Goal: Task Accomplishment & Management: Manage account settings

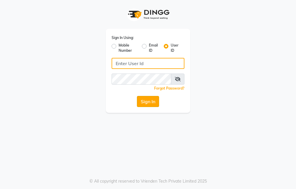
type input "trezasalon123"
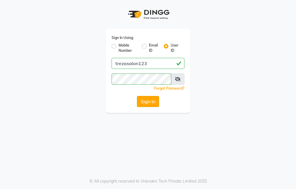
click at [141, 100] on button "Sign In" at bounding box center [148, 101] width 22 height 11
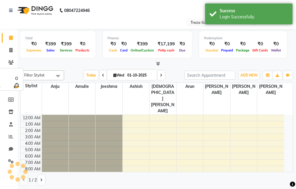
select select "en"
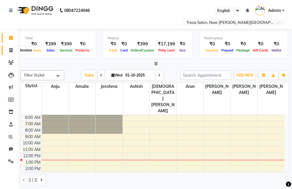
click at [13, 51] on span at bounding box center [11, 50] width 10 height 7
select select "service"
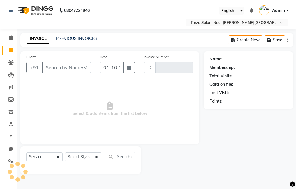
type input "2936"
select select "7633"
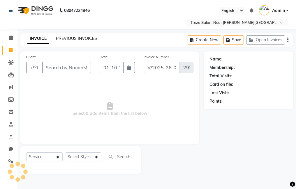
click at [74, 39] on link "PREVIOUS INVOICES" at bounding box center [76, 38] width 41 height 5
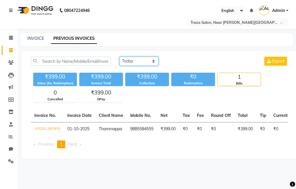
click at [131, 59] on select "Today Yesterday Custom Range" at bounding box center [138, 61] width 39 height 9
select select "yesterday"
click at [119, 57] on select "Today Yesterday Custom Range" at bounding box center [138, 61] width 39 height 9
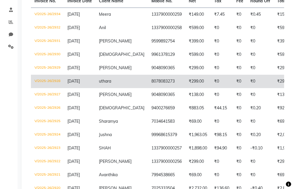
scroll to position [117, 0]
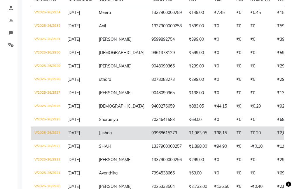
click at [246, 137] on td "₹0.20" at bounding box center [259, 133] width 27 height 13
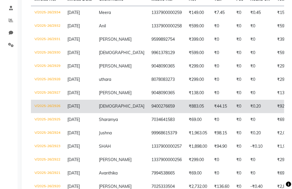
click at [163, 110] on td "9400276659" at bounding box center [166, 106] width 37 height 13
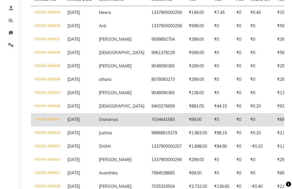
click at [185, 116] on td "₹69.00" at bounding box center [197, 119] width 25 height 13
click at [233, 113] on td "₹0" at bounding box center [240, 119] width 14 height 13
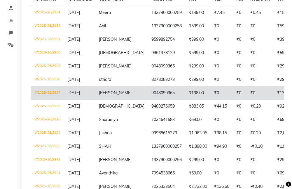
click at [118, 94] on td "Julie" at bounding box center [121, 93] width 52 height 13
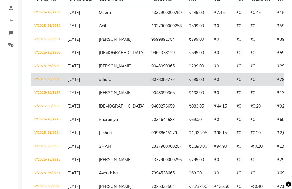
click at [155, 82] on td "8078083273" at bounding box center [166, 79] width 37 height 13
click at [185, 79] on td "₹299.00" at bounding box center [197, 79] width 25 height 13
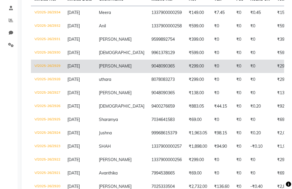
click at [156, 66] on td "9048090365" at bounding box center [166, 66] width 37 height 13
click at [185, 69] on td "₹299.00" at bounding box center [197, 66] width 25 height 13
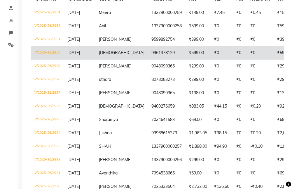
click at [149, 54] on td "9961378129" at bounding box center [166, 52] width 37 height 13
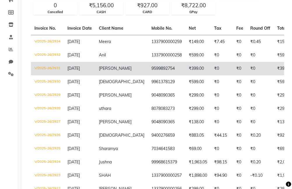
click at [148, 66] on td "9599892754" at bounding box center [166, 68] width 37 height 13
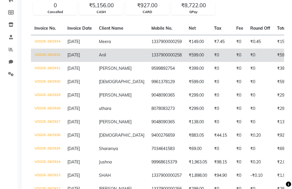
click at [185, 61] on td "₹599.00" at bounding box center [197, 55] width 25 height 13
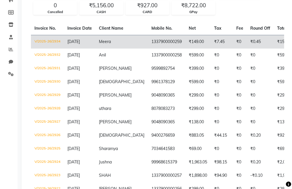
click at [152, 41] on td "1337900000259" at bounding box center [166, 42] width 37 height 14
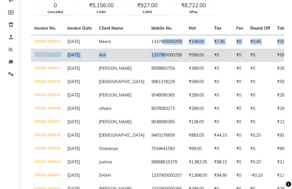
click at [145, 48] on tbody "V/2025-26/2934 30-09-2025 Meera 1337900000259 ₹149.00 ₹7.45 ₹0 ₹0.45 ₹156.45 ₹0…" at bounding box center [287, 169] width 512 height 268
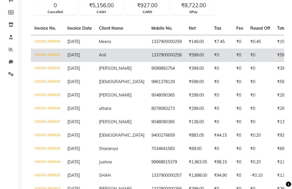
click at [246, 56] on td "₹0" at bounding box center [259, 55] width 27 height 13
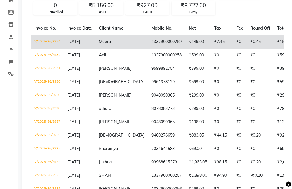
click at [114, 44] on td "Meera" at bounding box center [121, 42] width 52 height 14
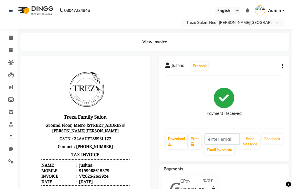
click at [283, 66] on icon "button" at bounding box center [282, 66] width 1 height 0
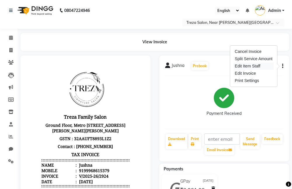
click at [253, 64] on div "Edit Item Staff" at bounding box center [253, 66] width 40 height 7
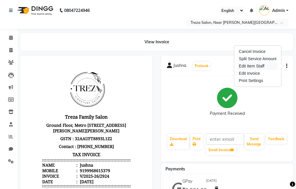
select select "81285"
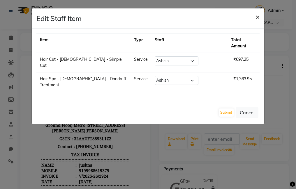
click at [256, 17] on span "×" at bounding box center [258, 16] width 4 height 9
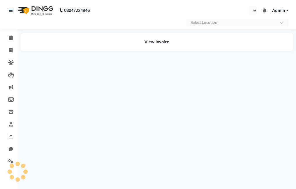
select select "en"
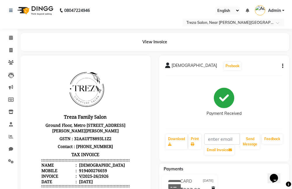
click at [283, 66] on icon "button" at bounding box center [282, 66] width 1 height 0
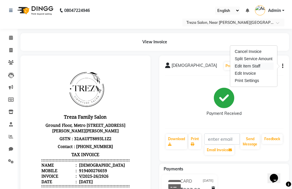
click at [255, 68] on div "Edit Item Staff" at bounding box center [253, 66] width 40 height 7
select select
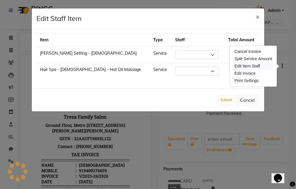
select select "92210"
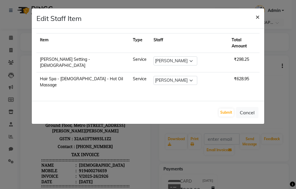
click at [257, 16] on span "×" at bounding box center [258, 16] width 4 height 9
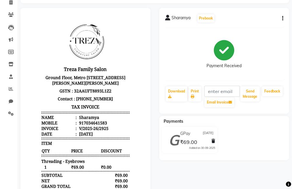
scroll to position [29, 0]
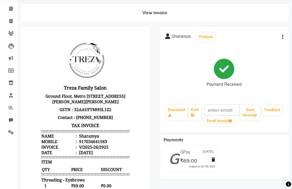
click at [283, 36] on div "Sharamya Prebook Payment Received Download Print Email Invoice Send Message Fee…" at bounding box center [224, 80] width 130 height 106
click at [282, 37] on icon "button" at bounding box center [282, 37] width 1 height 0
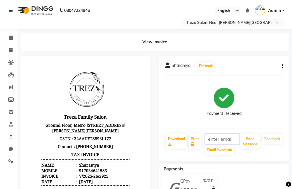
click at [283, 66] on icon "button" at bounding box center [282, 66] width 1 height 0
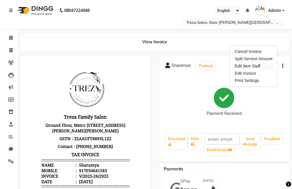
click at [263, 68] on div "Edit Item Staff" at bounding box center [253, 66] width 40 height 7
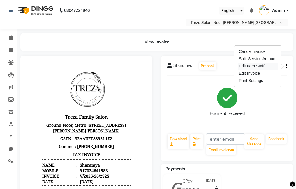
select select "67450"
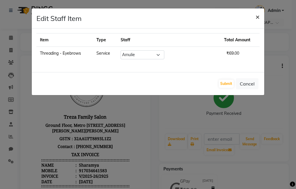
click at [257, 18] on span "×" at bounding box center [258, 16] width 4 height 9
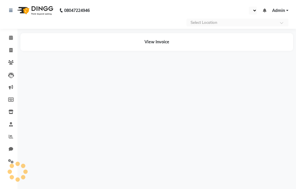
select select "en"
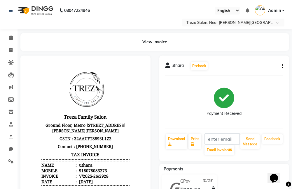
click at [281, 66] on button "button" at bounding box center [280, 66] width 3 height 6
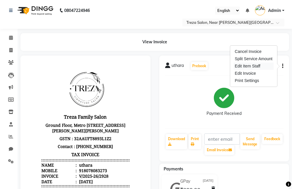
click at [253, 65] on div "Edit Item Staff" at bounding box center [253, 66] width 40 height 7
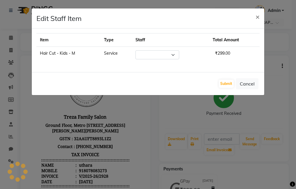
select select "81285"
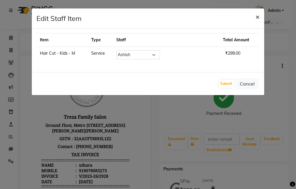
click at [257, 17] on span "×" at bounding box center [258, 16] width 4 height 9
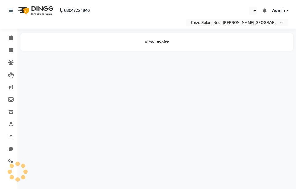
select select "en"
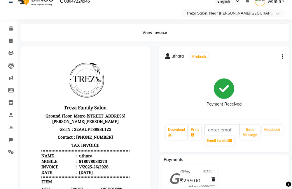
scroll to position [6, 0]
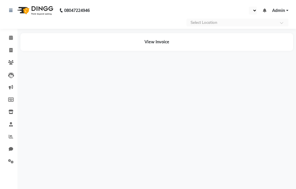
select select "en"
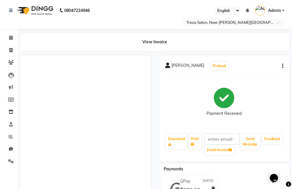
click at [281, 65] on button "button" at bounding box center [280, 66] width 3 height 6
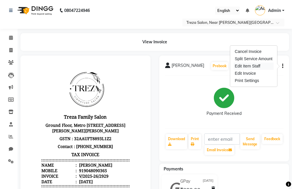
click at [255, 68] on div "Edit Item Staff" at bounding box center [253, 66] width 40 height 7
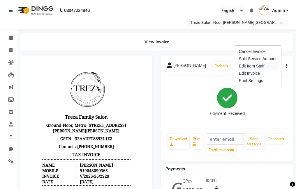
select select "90712"
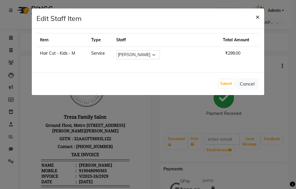
click at [256, 17] on span "×" at bounding box center [258, 16] width 4 height 9
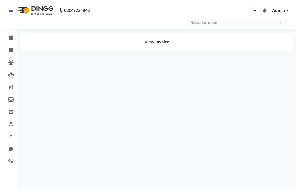
select select "en"
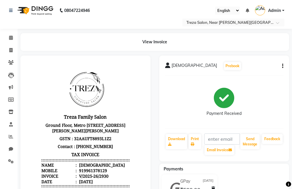
click at [282, 66] on icon "button" at bounding box center [282, 66] width 1 height 0
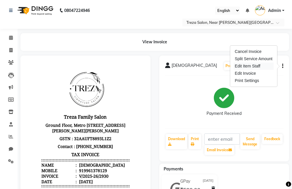
click at [260, 65] on div "Edit Item Staff" at bounding box center [253, 66] width 40 height 7
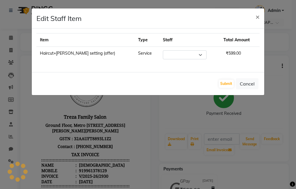
select select "92210"
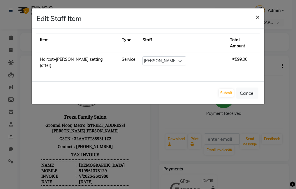
click at [259, 18] on span "×" at bounding box center [258, 16] width 4 height 9
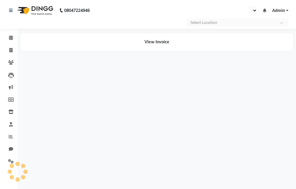
select select "en"
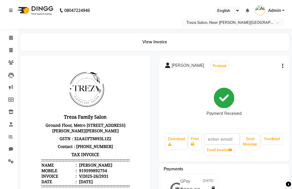
click at [282, 66] on icon "button" at bounding box center [282, 66] width 1 height 0
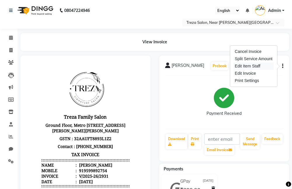
click at [251, 65] on div "Edit Item Staff" at bounding box center [253, 66] width 40 height 7
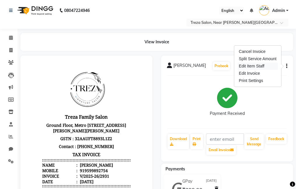
select select "92210"
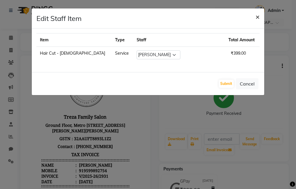
click at [256, 17] on span "×" at bounding box center [258, 16] width 4 height 9
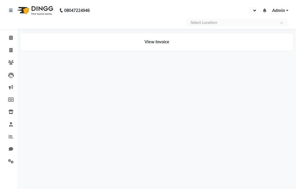
select select "en"
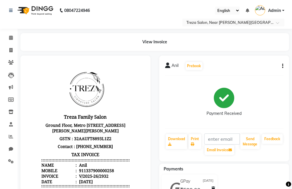
click at [282, 66] on icon "button" at bounding box center [282, 66] width 1 height 0
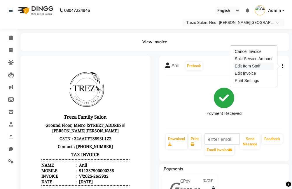
click at [260, 67] on div "Edit Item Staff" at bounding box center [253, 66] width 40 height 7
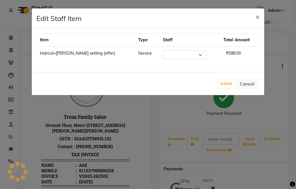
select select "81285"
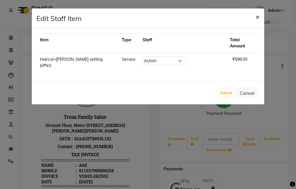
click at [259, 20] on span "×" at bounding box center [258, 16] width 4 height 9
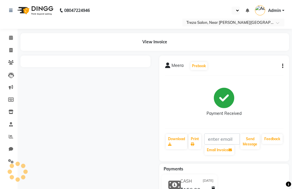
select select "en"
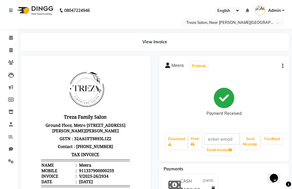
click at [281, 66] on button "button" at bounding box center [280, 66] width 3 height 6
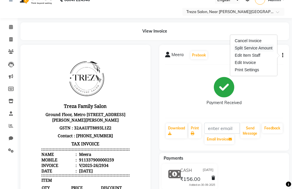
scroll to position [10, 0]
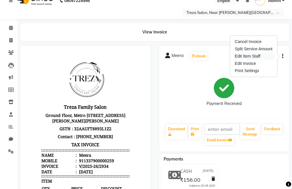
click at [240, 56] on div "Edit Item Staff" at bounding box center [253, 56] width 40 height 7
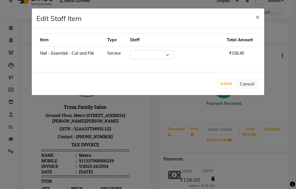
select select "67450"
click at [257, 15] on span "×" at bounding box center [258, 16] width 4 height 9
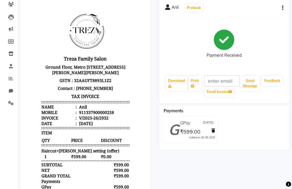
scroll to position [87, 0]
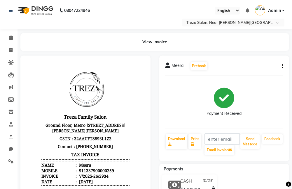
scroll to position [29, 0]
